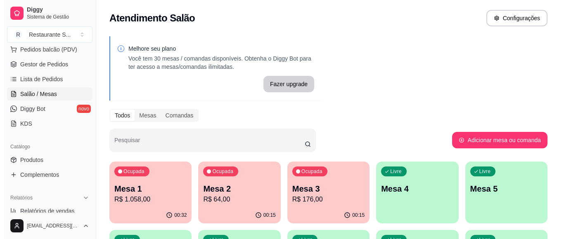
scroll to position [83, 0]
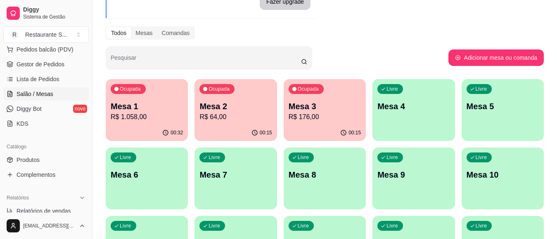
click at [403, 126] on div "Livre Mesa 4" at bounding box center [413, 105] width 82 height 52
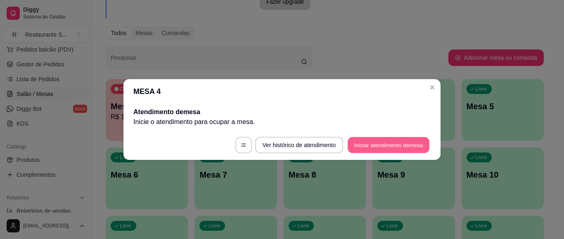
click at [400, 146] on button "Iniciar atendimento de mesa" at bounding box center [389, 146] width 82 height 16
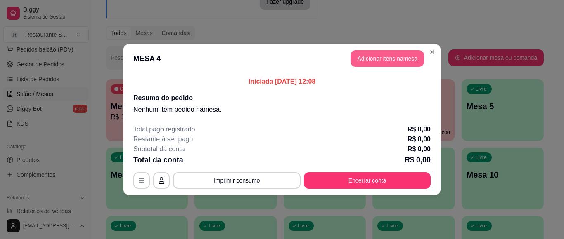
click at [375, 60] on button "Adicionar itens na mesa" at bounding box center [388, 58] width 74 height 17
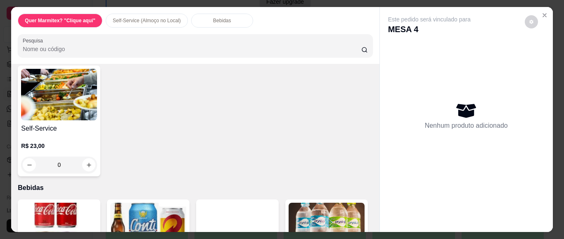
scroll to position [385, 0]
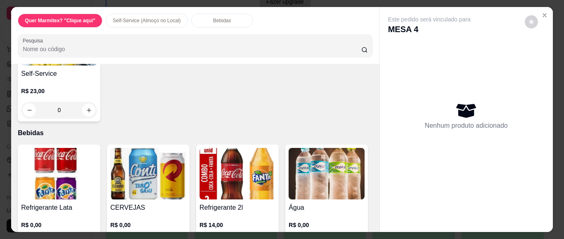
click at [85, 119] on div "0" at bounding box center [59, 110] width 76 height 17
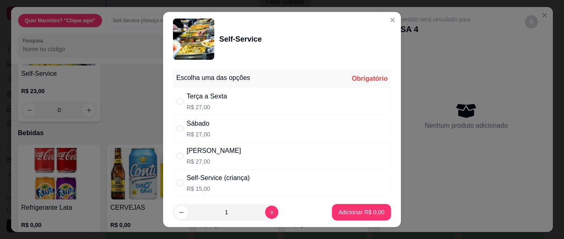
drag, startPoint x: 175, startPoint y: 154, endPoint x: 213, endPoint y: 175, distance: 43.8
click at [177, 154] on input "" at bounding box center [180, 156] width 7 height 7
radio input "true"
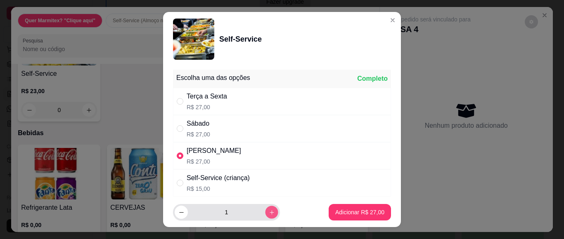
click at [269, 211] on icon "increase-product-quantity" at bounding box center [272, 213] width 6 height 6
type input "2"
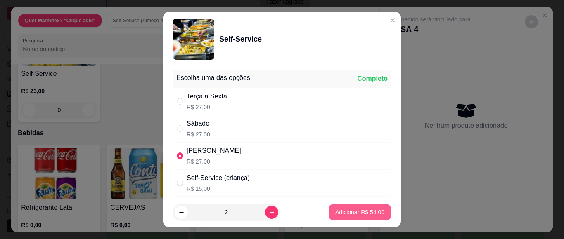
click at [348, 209] on p "Adicionar R$ 54,00" at bounding box center [359, 213] width 49 height 8
type input "2"
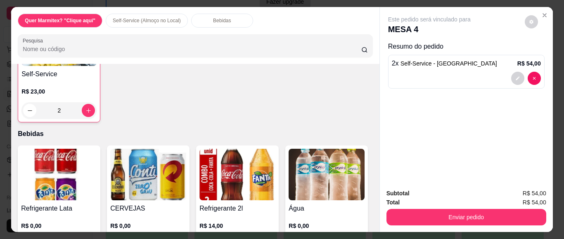
click at [81, 119] on div "2" at bounding box center [58, 110] width 75 height 17
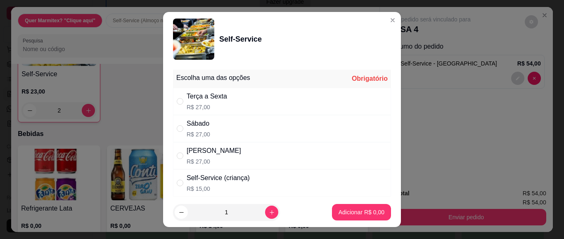
drag, startPoint x: 173, startPoint y: 182, endPoint x: 223, endPoint y: 191, distance: 51.6
click at [174, 182] on div "Self-Service (criança) R$ 15,00" at bounding box center [282, 183] width 218 height 27
radio input "true"
click at [343, 210] on p "Adicionar R$ 15,00" at bounding box center [359, 213] width 49 height 8
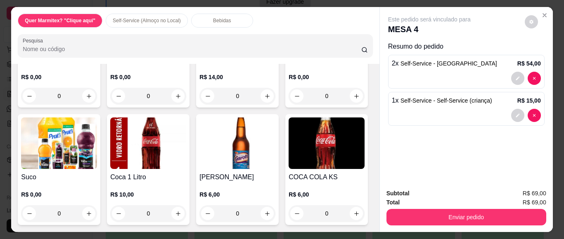
scroll to position [550, 0]
click at [81, 104] on div "0" at bounding box center [59, 96] width 76 height 17
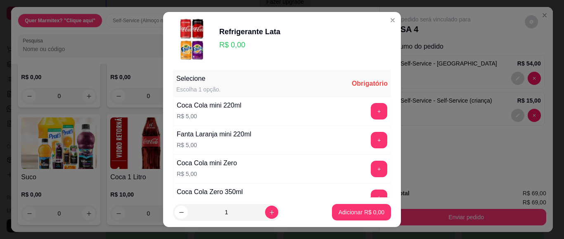
scroll to position [28, 0]
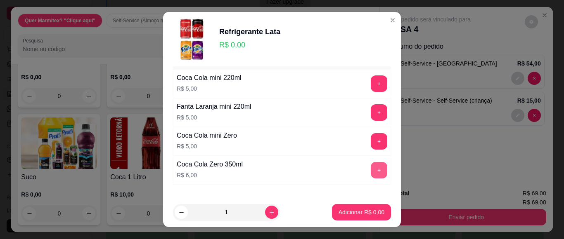
click at [371, 170] on button "+" at bounding box center [379, 170] width 17 height 17
click at [360, 218] on button "Adicionar R$ 6,00" at bounding box center [361, 212] width 59 height 17
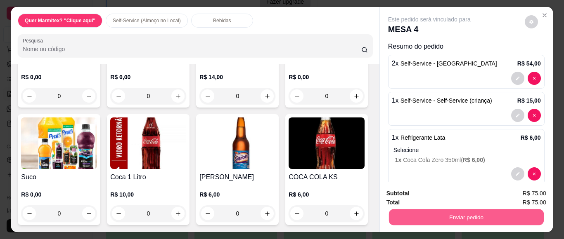
click at [448, 217] on button "Enviar pedido" at bounding box center [466, 217] width 155 height 16
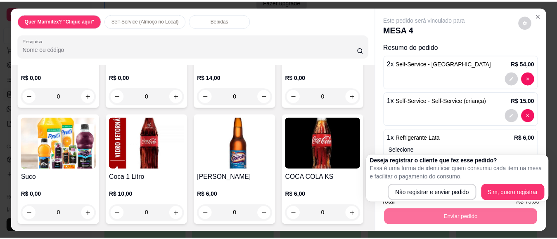
scroll to position [14, 0]
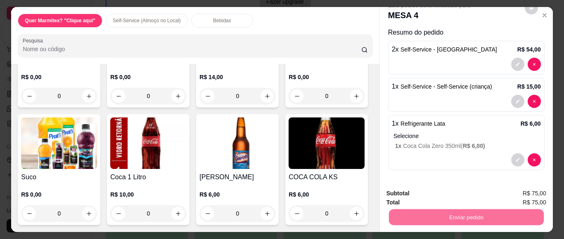
click at [436, 191] on button "Não registrar e enviar pedido" at bounding box center [439, 194] width 86 height 16
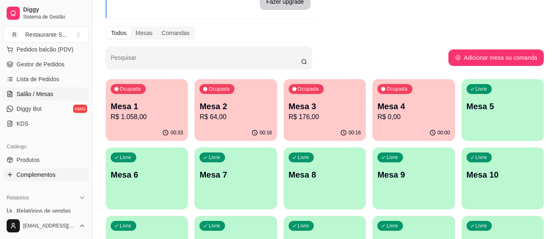
click at [47, 175] on span "Complementos" at bounding box center [36, 175] width 39 height 8
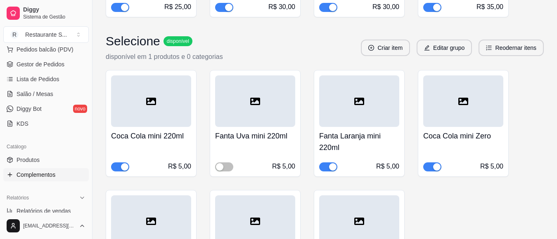
scroll to position [1845, 0]
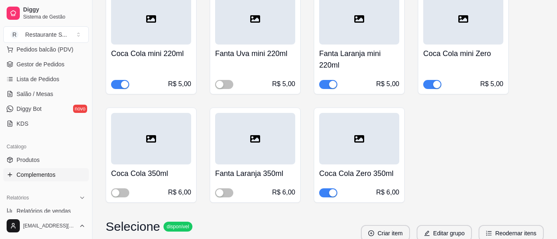
click at [120, 192] on div "Coca Cola 350ml R$ 6,00" at bounding box center [151, 181] width 80 height 33
click at [123, 198] on span "button" at bounding box center [120, 193] width 18 height 9
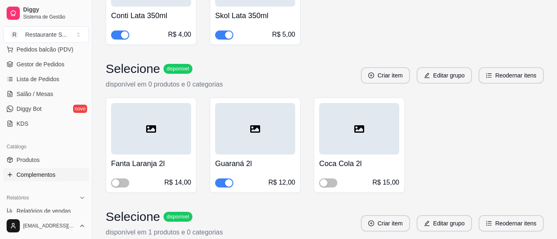
scroll to position [1321, 0]
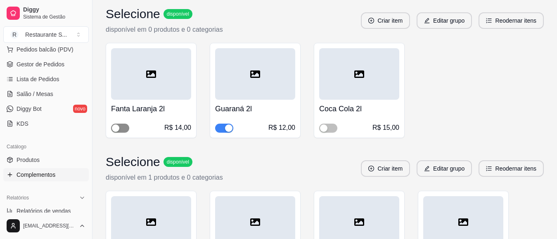
click at [122, 133] on span "button" at bounding box center [120, 128] width 18 height 9
click at [330, 133] on span "button" at bounding box center [328, 128] width 18 height 9
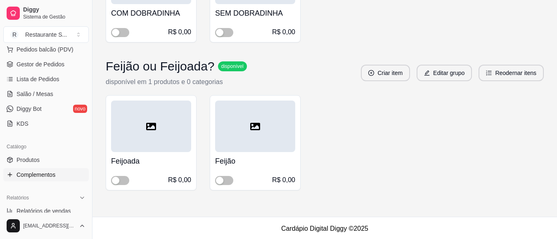
scroll to position [0, 0]
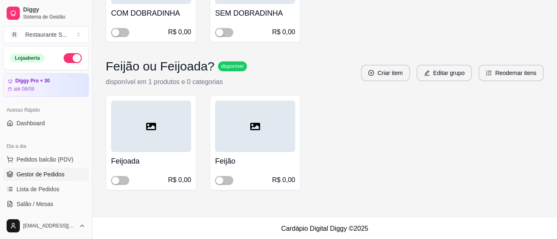
click at [44, 168] on link "Gestor de Pedidos" at bounding box center [45, 174] width 85 height 13
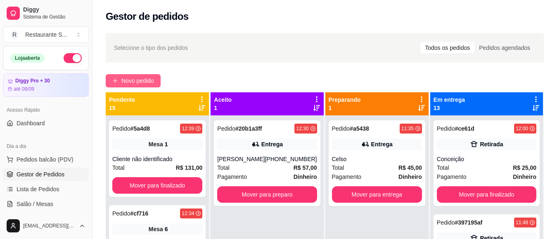
click at [126, 81] on span "Novo pedido" at bounding box center [137, 80] width 33 height 9
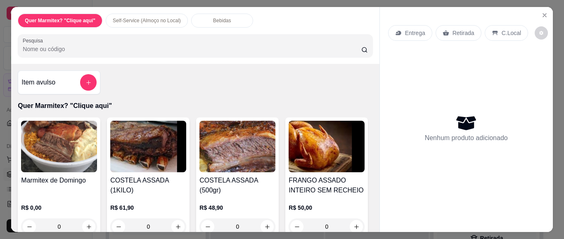
scroll to position [83, 0]
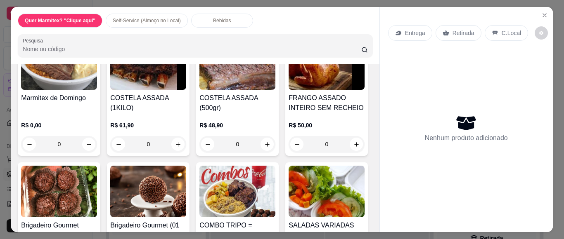
click at [82, 136] on div "0" at bounding box center [59, 144] width 76 height 17
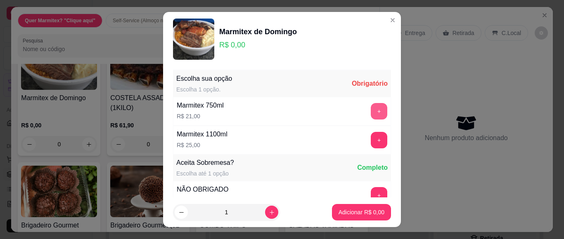
click at [371, 107] on button "+" at bounding box center [379, 111] width 17 height 17
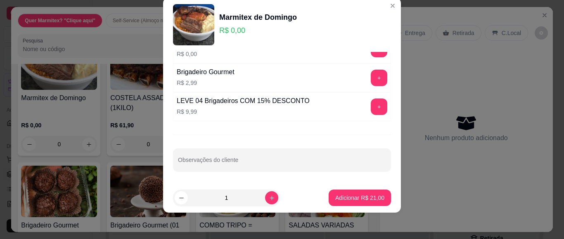
scroll to position [50, 0]
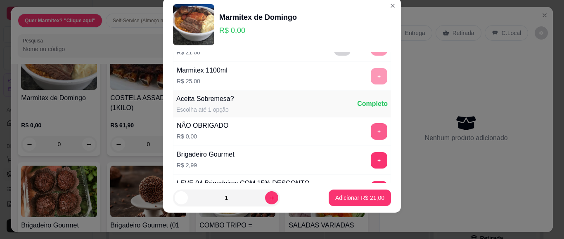
click at [371, 133] on button "+" at bounding box center [379, 131] width 17 height 17
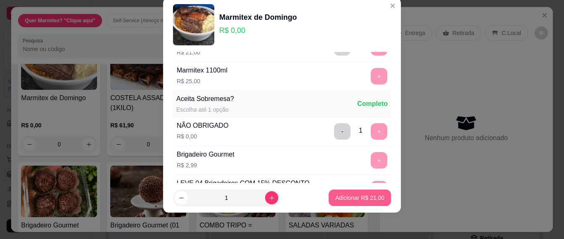
click at [369, 196] on p "Adicionar R$ 21,00" at bounding box center [359, 198] width 49 height 8
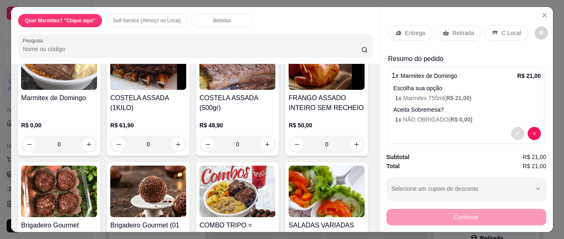
click at [515, 131] on icon "decrease-product-quantity" at bounding box center [517, 133] width 5 height 5
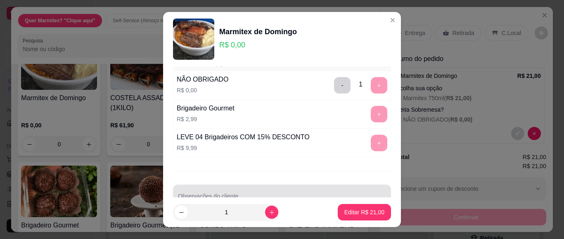
scroll to position [132, 0]
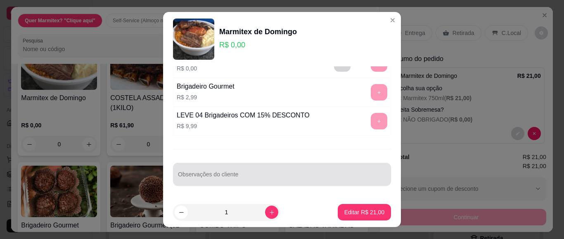
click at [244, 178] on input "Observações do cliente" at bounding box center [282, 178] width 208 height 8
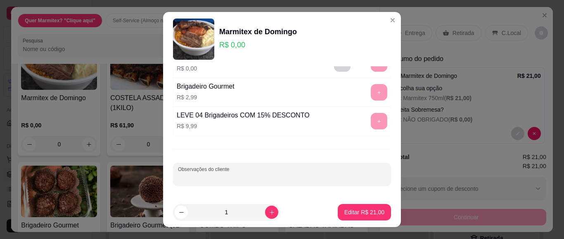
click at [244, 178] on input "Observações do cliente" at bounding box center [282, 178] width 208 height 8
type input "Mais Carne e Mais Maionese"
click at [353, 214] on p "Editar R$ 21,00" at bounding box center [364, 213] width 40 height 8
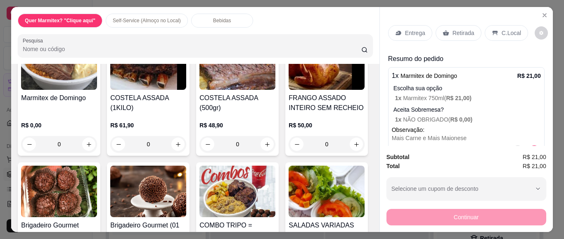
click at [413, 26] on div "Entrega" at bounding box center [410, 33] width 44 height 16
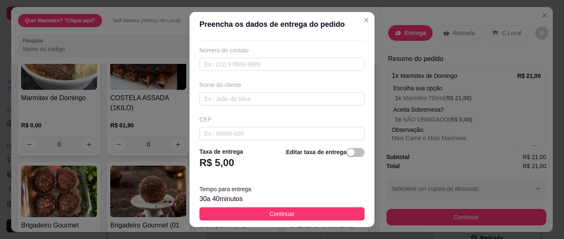
scroll to position [83, 0]
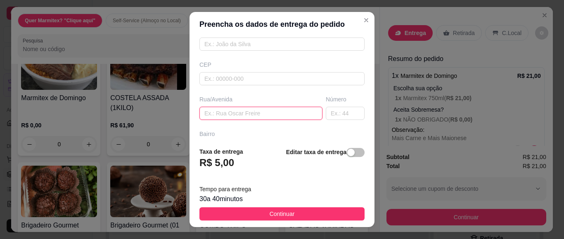
click at [226, 113] on input "text" at bounding box center [260, 113] width 123 height 13
type input "[GEOGRAPHIC_DATA]"
click at [328, 117] on input "text" at bounding box center [345, 113] width 39 height 13
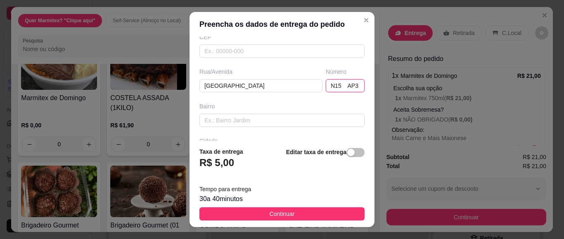
scroll to position [165, 0]
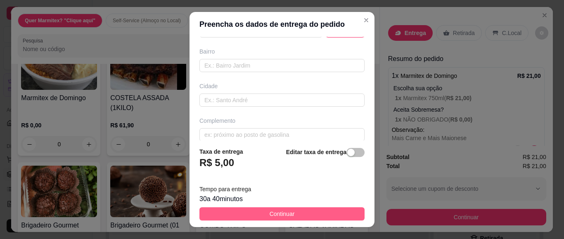
type input "N15 AP3"
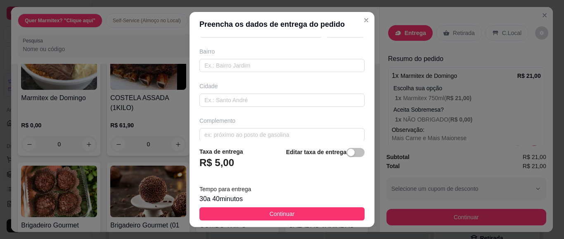
click at [300, 215] on button "Continuar" at bounding box center [281, 214] width 165 height 13
click at [300, 215] on div "Marmitex de Domingo R$ 0,00 0 COSTELA ASSADA (1KILO) R$ 61,90 0 COSTELA ASSADA …" at bounding box center [195, 162] width 355 height 255
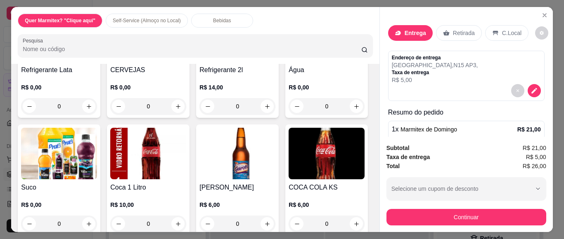
scroll to position [606, 0]
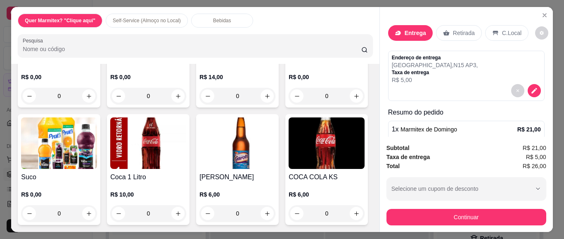
click at [84, 104] on div "0" at bounding box center [59, 96] width 76 height 17
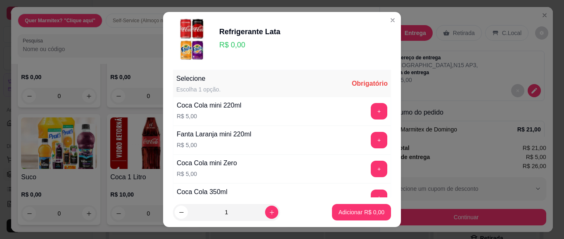
scroll to position [55, 0]
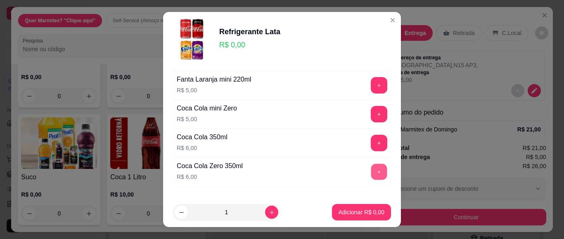
click at [371, 171] on button "+" at bounding box center [379, 172] width 16 height 16
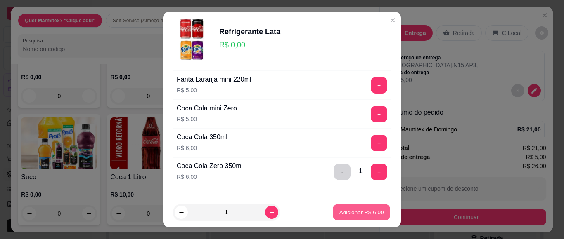
click at [341, 207] on button "Adicionar R$ 6,00" at bounding box center [361, 213] width 57 height 16
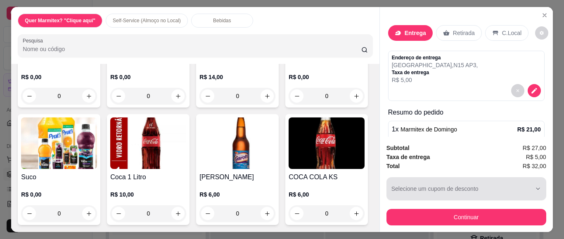
scroll to position [23, 0]
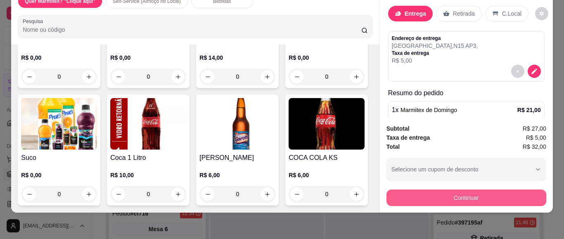
click at [451, 191] on button "Continuar" at bounding box center [466, 198] width 160 height 17
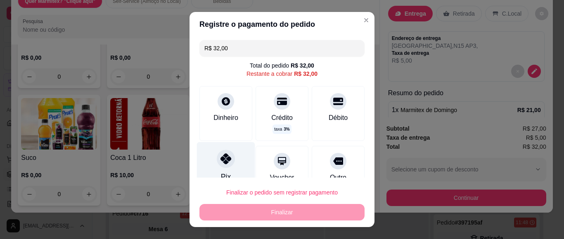
click at [221, 161] on icon at bounding box center [226, 159] width 11 height 11
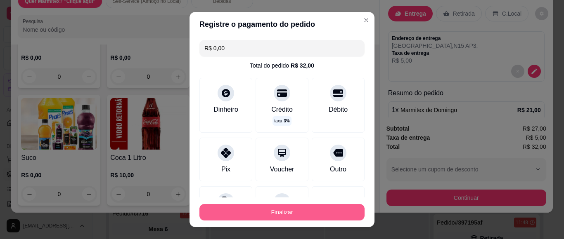
click at [272, 211] on button "Finalizar" at bounding box center [281, 212] width 165 height 17
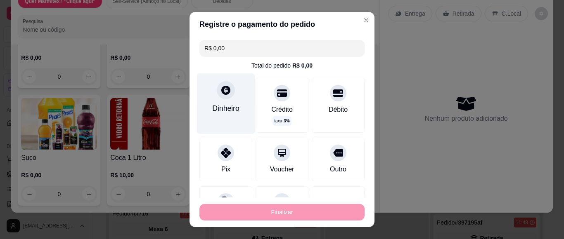
type input "-R$ 32,00"
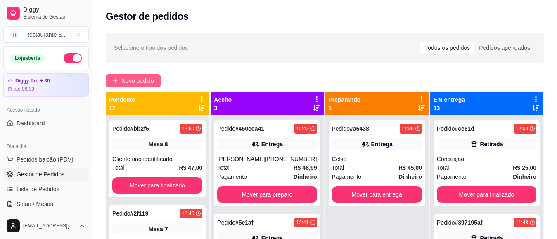
click at [153, 81] on span "Novo pedido" at bounding box center [137, 80] width 33 height 9
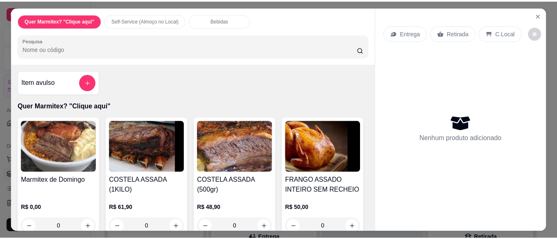
scroll to position [28, 0]
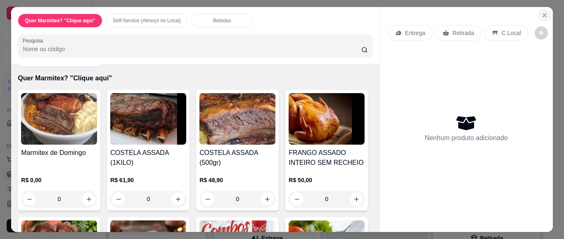
click at [543, 14] on icon "Close" at bounding box center [544, 15] width 3 height 3
